Goal: Task Accomplishment & Management: Manage account settings

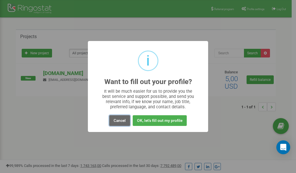
click at [121, 122] on button "Cancel" at bounding box center [119, 121] width 21 height 11
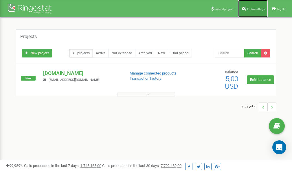
click at [251, 10] on span "Profile settings" at bounding box center [256, 9] width 18 height 3
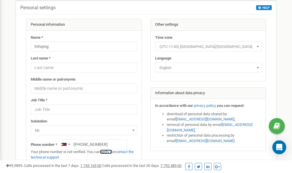
click at [111, 152] on link "verify it" at bounding box center [106, 152] width 12 height 4
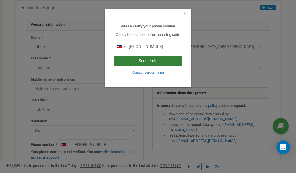
click at [147, 60] on button "Send code" at bounding box center [148, 61] width 69 height 10
